Goal: Task Accomplishment & Management: Use online tool/utility

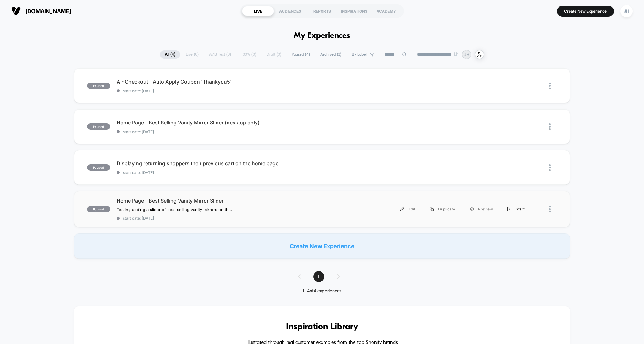
click at [507, 206] on div "Start" at bounding box center [516, 209] width 32 height 14
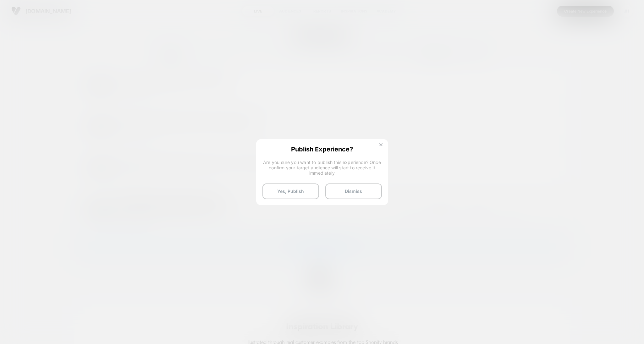
click at [379, 145] on img at bounding box center [380, 144] width 3 height 3
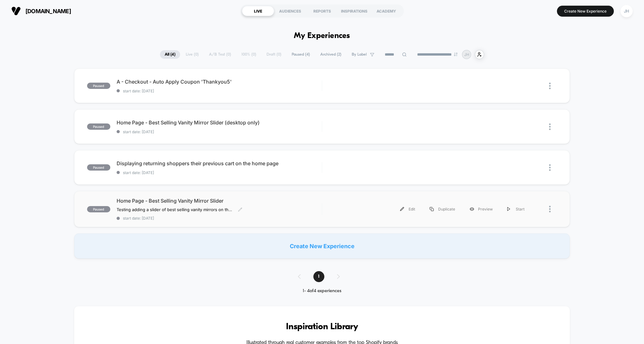
click at [206, 200] on span "Home Page - Best Selling Vanity Mirror Slider" at bounding box center [219, 201] width 205 height 6
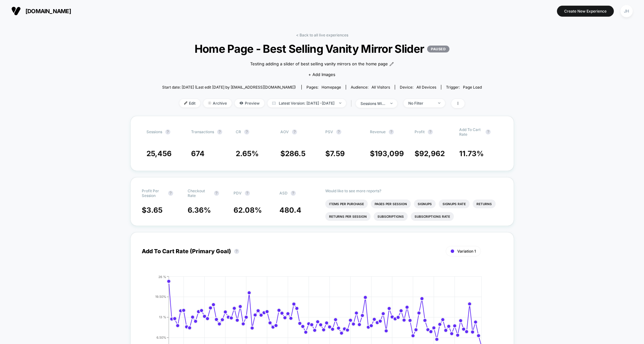
click at [441, 51] on p "PAUSED" at bounding box center [438, 49] width 22 height 7
click at [425, 52] on span "Home Page - Best Selling Vanity Mirror Slider PAUSED" at bounding box center [321, 48] width 287 height 13
click at [459, 104] on icon at bounding box center [458, 103] width 4 height 4
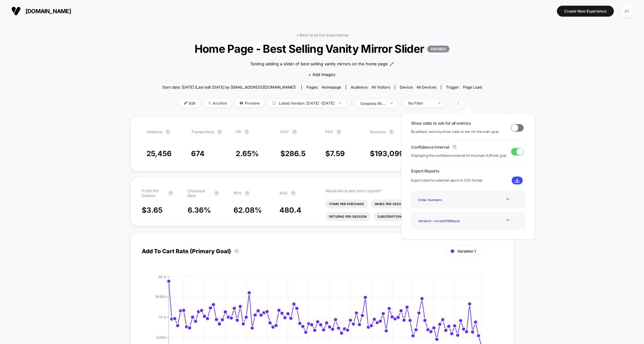
click at [459, 104] on icon at bounding box center [458, 103] width 4 height 4
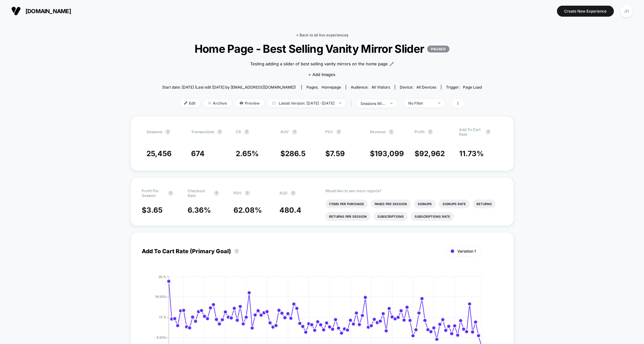
click at [311, 35] on link "< Back to all live experiences" at bounding box center [322, 35] width 52 height 5
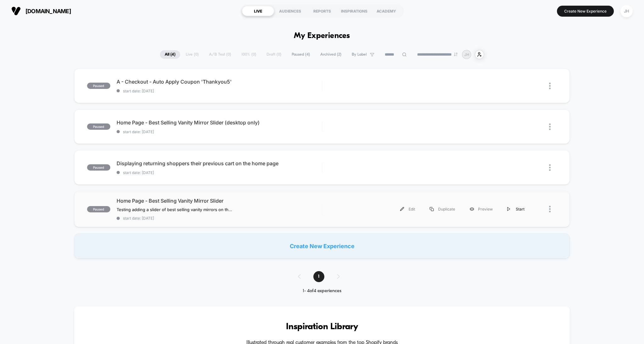
click at [515, 209] on div "Start" at bounding box center [516, 209] width 32 height 14
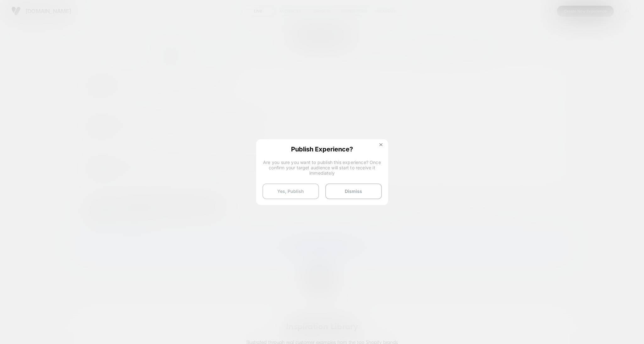
click at [297, 193] on button "Yes, Publish" at bounding box center [290, 191] width 57 height 16
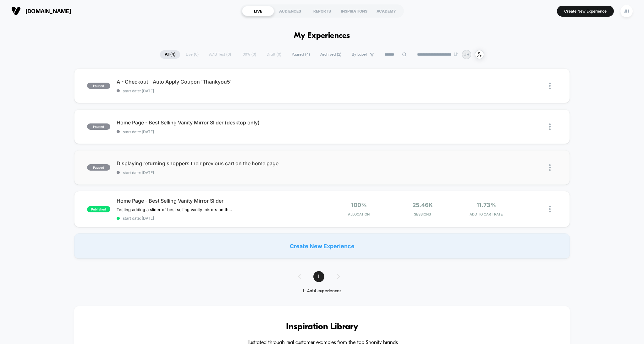
click at [424, 162] on div "Edit Duplicate Preview Start" at bounding box center [439, 167] width 235 height 14
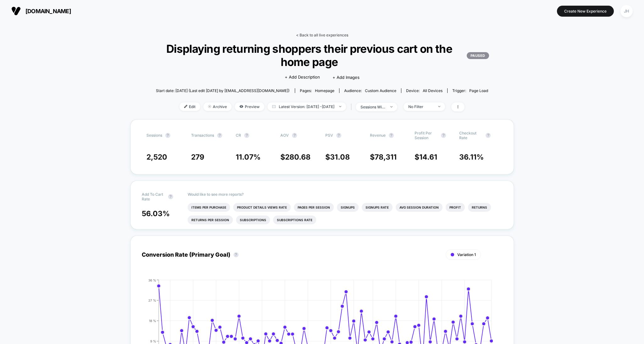
click at [309, 35] on link "< Back to all live experiences" at bounding box center [322, 35] width 52 height 5
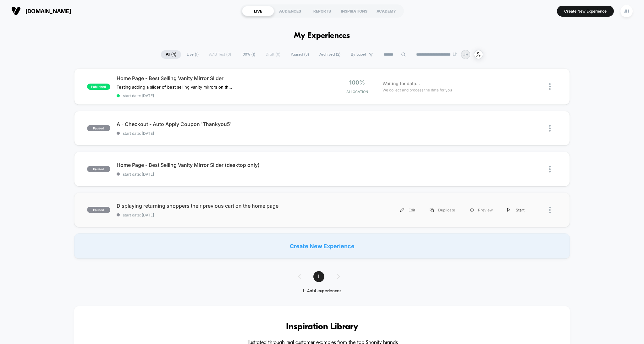
click at [510, 209] on div "Start" at bounding box center [516, 210] width 32 height 14
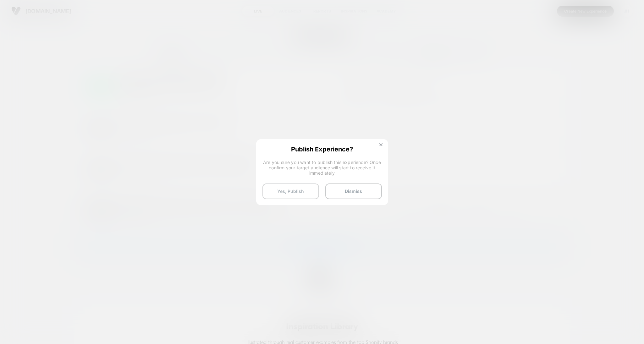
click at [307, 191] on button "Yes, Publish" at bounding box center [290, 191] width 57 height 16
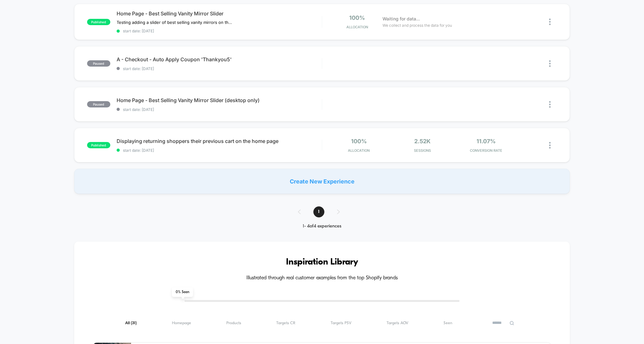
scroll to position [291, 0]
